Goal: Task Accomplishment & Management: Use online tool/utility

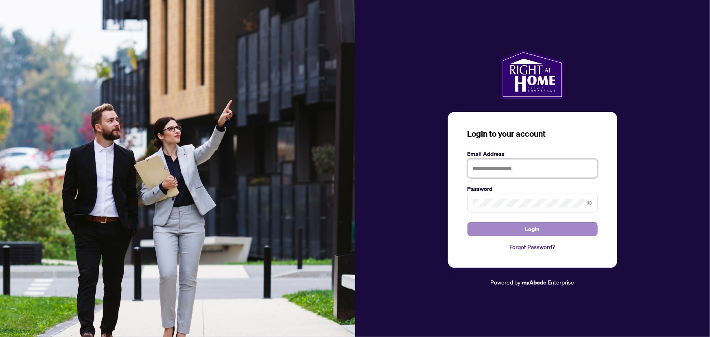
type input "**********"
click at [540, 230] on button "Login" at bounding box center [532, 229] width 130 height 14
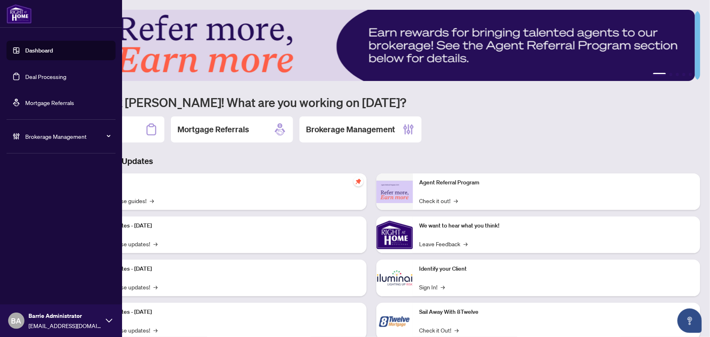
click at [99, 135] on span "Brokerage Management" at bounding box center [67, 136] width 85 height 9
click at [62, 75] on link "Deal Processing" at bounding box center [45, 76] width 41 height 7
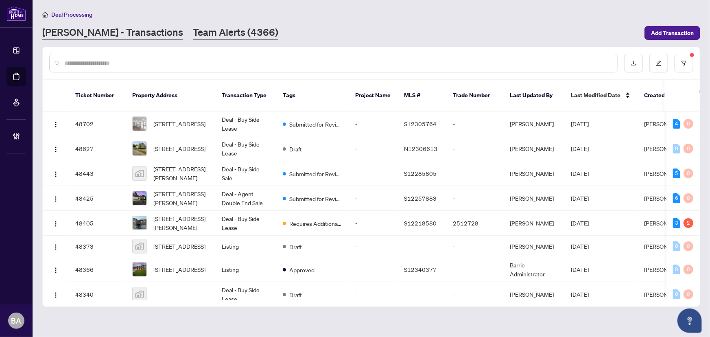
click at [193, 31] on link "Team Alerts (4366)" at bounding box center [235, 33] width 85 height 15
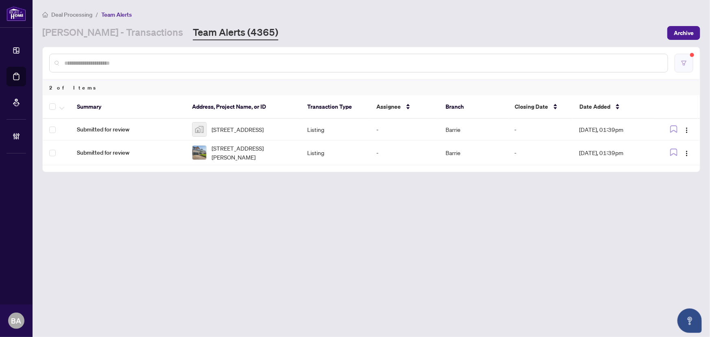
click at [685, 68] on button "button" at bounding box center [683, 63] width 19 height 19
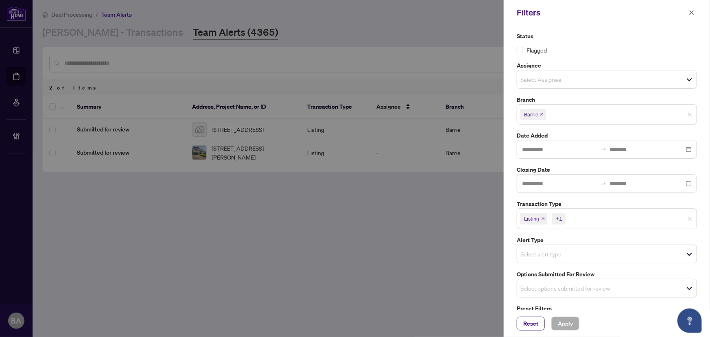
click at [545, 219] on icon "close" at bounding box center [543, 218] width 4 height 4
click at [562, 218] on icon "close" at bounding box center [561, 218] width 3 height 3
click at [687, 285] on span "Select options submitted for review" at bounding box center [606, 285] width 179 height 11
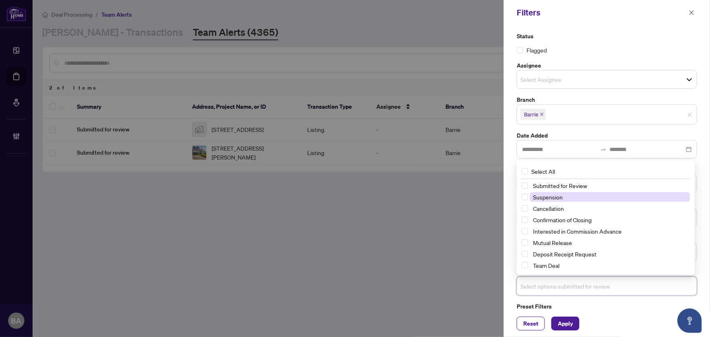
click at [557, 197] on span "Suspension" at bounding box center [548, 196] width 30 height 7
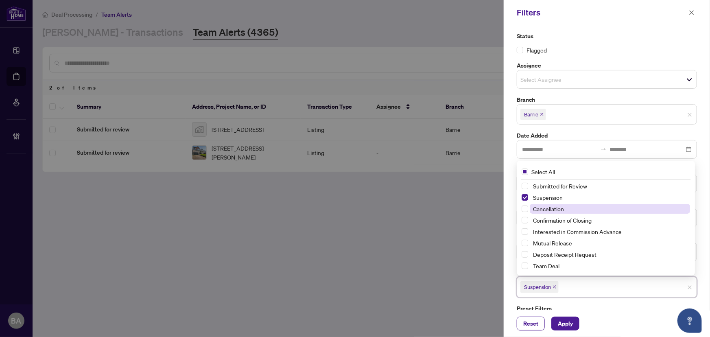
click at [557, 205] on span "Cancellation" at bounding box center [548, 208] width 31 height 7
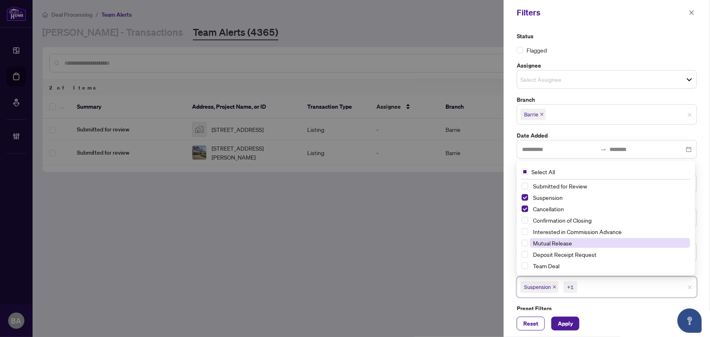
click at [537, 239] on span "Mutual Release" at bounding box center [552, 242] width 39 height 7
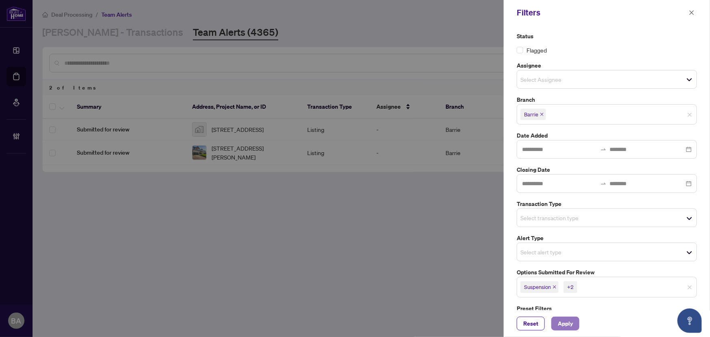
click at [565, 320] on span "Apply" at bounding box center [565, 323] width 15 height 13
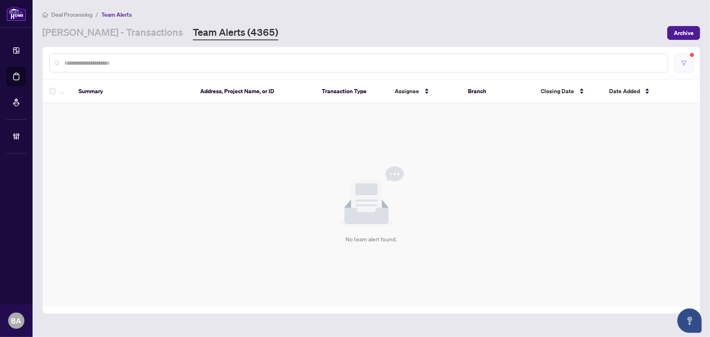
click at [685, 57] on button "button" at bounding box center [683, 63] width 19 height 19
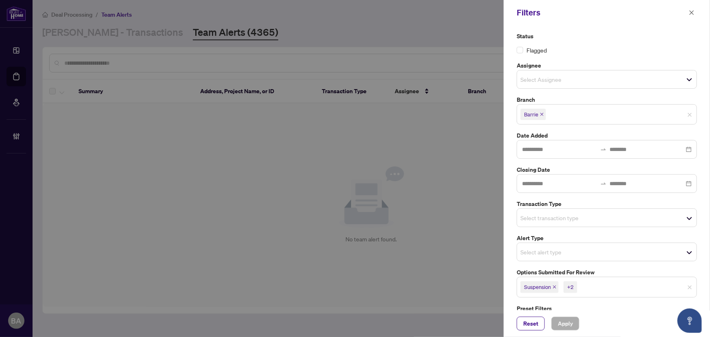
click at [556, 287] on icon "close" at bounding box center [554, 287] width 4 height 4
click at [557, 287] on icon "close" at bounding box center [556, 287] width 4 height 4
click at [557, 287] on span "Mutual Release" at bounding box center [541, 287] width 35 height 8
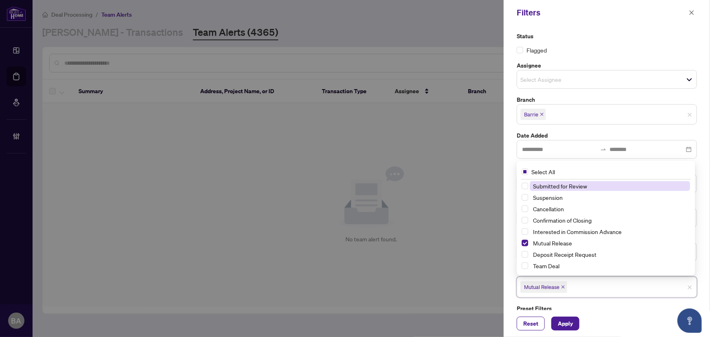
click at [561, 287] on icon "close" at bounding box center [563, 287] width 4 height 4
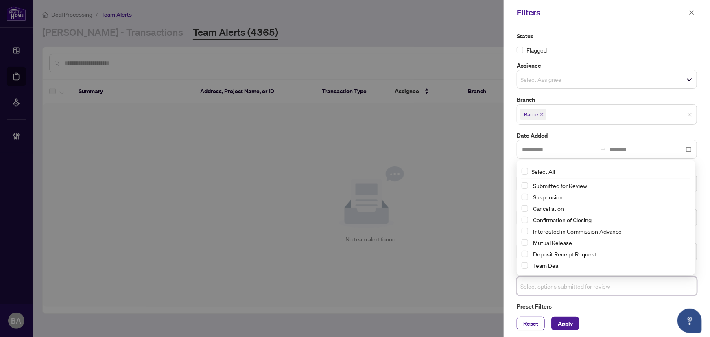
click at [497, 237] on div at bounding box center [355, 168] width 710 height 337
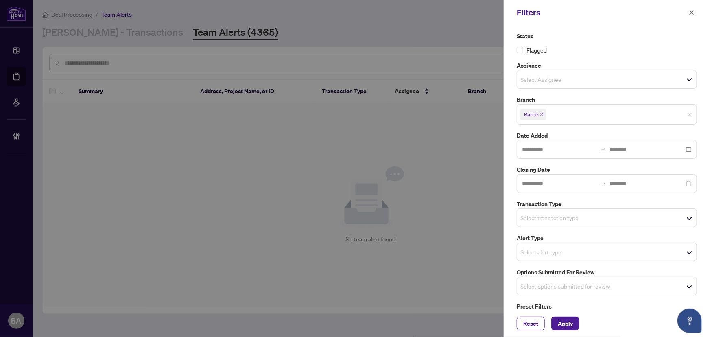
click at [664, 220] on span "Select transaction type" at bounding box center [606, 217] width 179 height 11
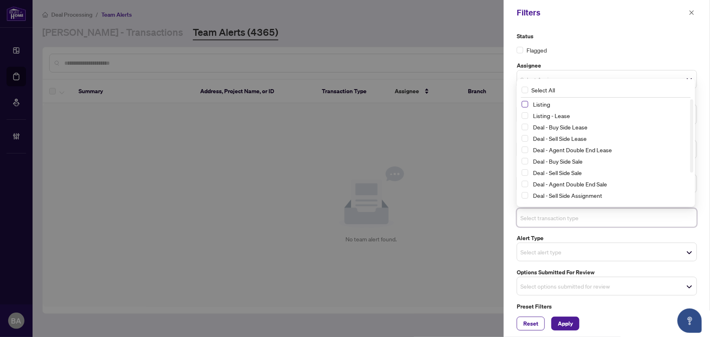
click at [526, 103] on span "Select Listing" at bounding box center [524, 104] width 7 height 7
click at [525, 113] on span "Select Listing - Lease" at bounding box center [524, 116] width 7 height 7
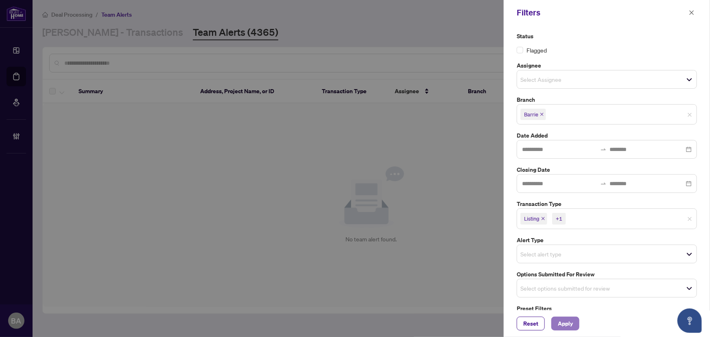
click at [565, 325] on span "Apply" at bounding box center [565, 323] width 15 height 13
